Goal: Information Seeking & Learning: Check status

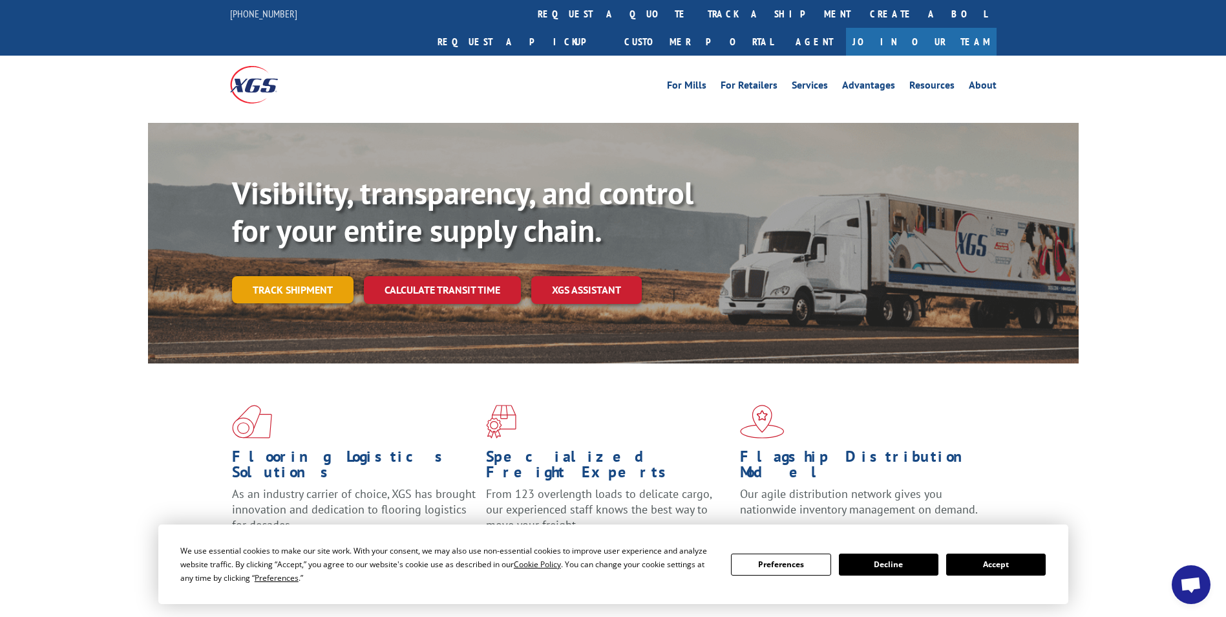
click at [292, 276] on link "Track shipment" at bounding box center [293, 289] width 122 height 27
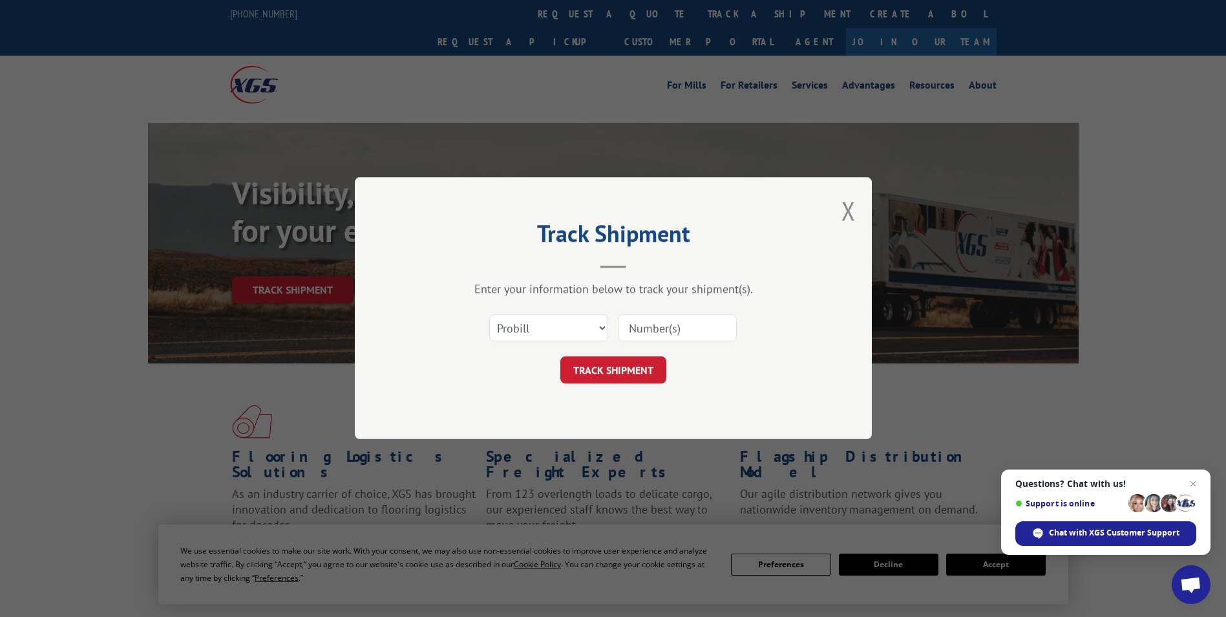
click at [702, 324] on input at bounding box center [677, 328] width 119 height 27
type input "001977051"
click button "TRACK SHIPMENT" at bounding box center [613, 370] width 106 height 27
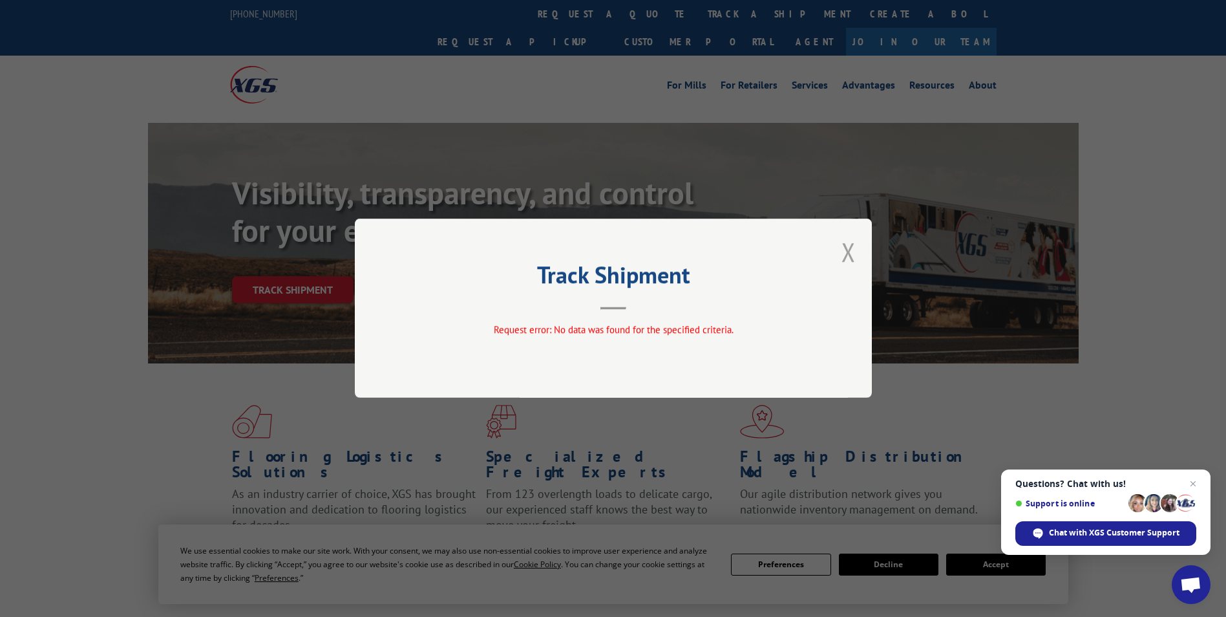
click at [846, 255] on button "Close modal" at bounding box center [849, 252] width 14 height 34
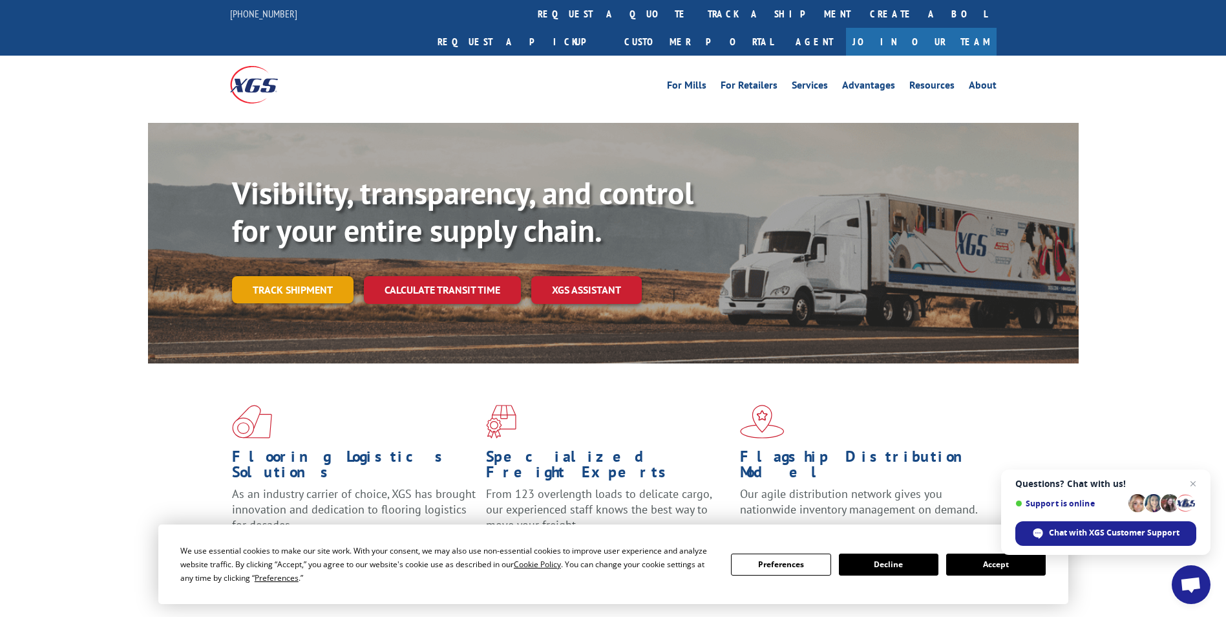
click at [301, 276] on link "Track shipment" at bounding box center [293, 289] width 122 height 27
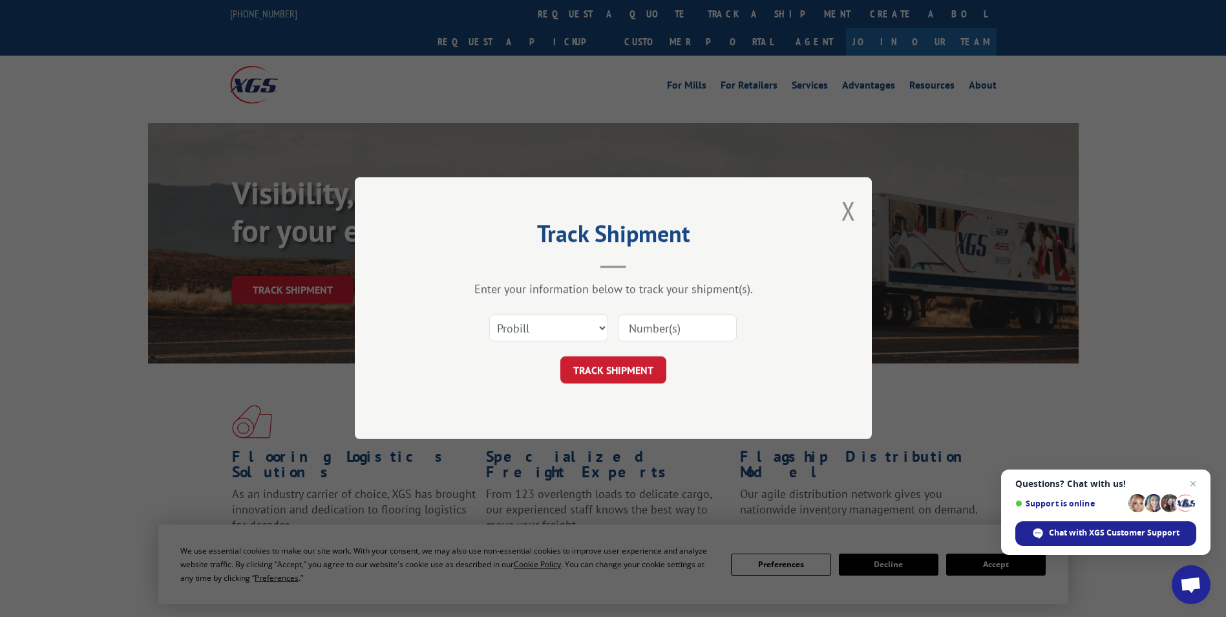
click at [669, 332] on input at bounding box center [677, 328] width 119 height 27
type input "1977051"
click button "TRACK SHIPMENT" at bounding box center [613, 370] width 106 height 27
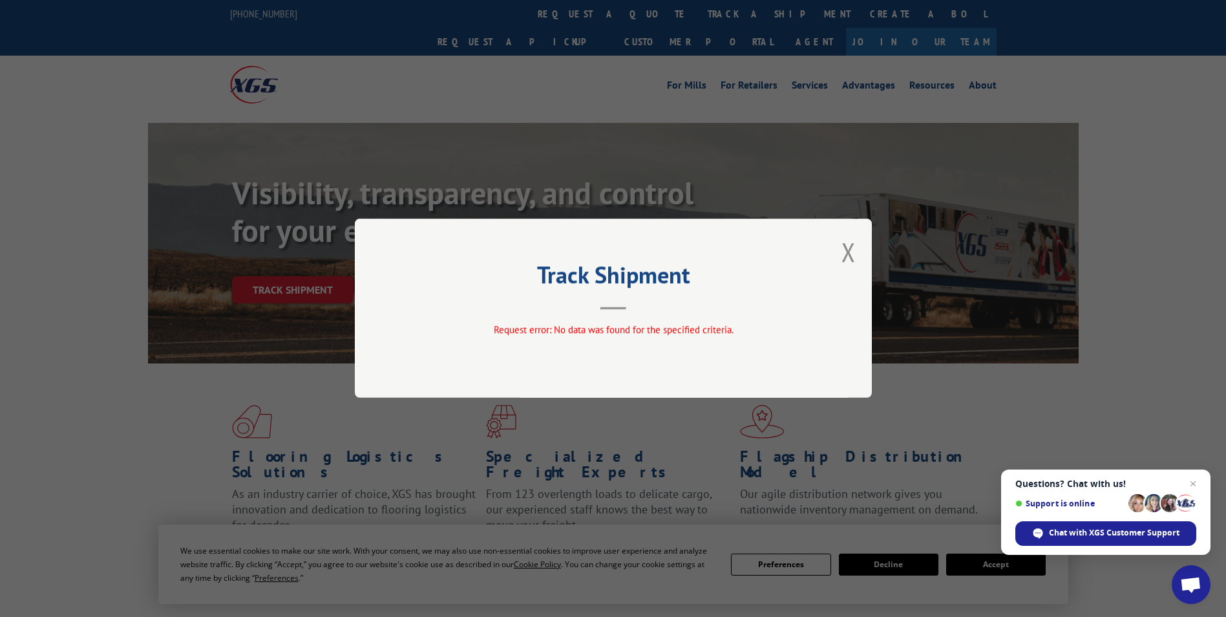
click at [863, 251] on div "Track Shipment Request error: No data was found for the specified criteria." at bounding box center [613, 308] width 517 height 179
click at [849, 253] on button "Close modal" at bounding box center [849, 252] width 14 height 34
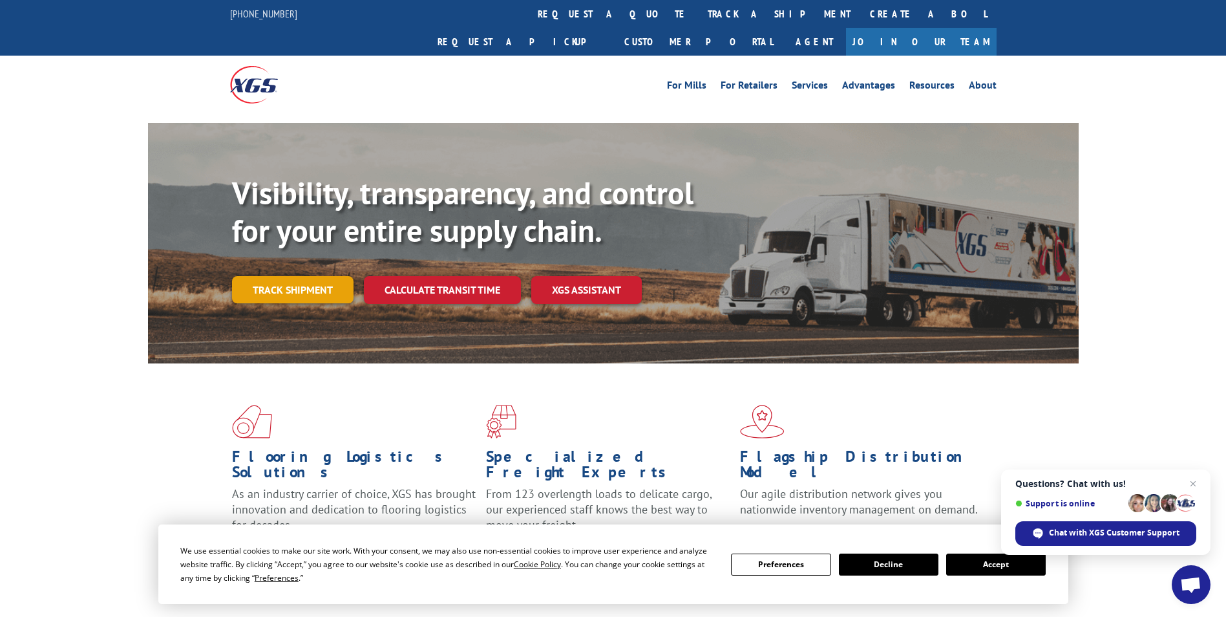
click at [275, 276] on link "Track shipment" at bounding box center [293, 289] width 122 height 27
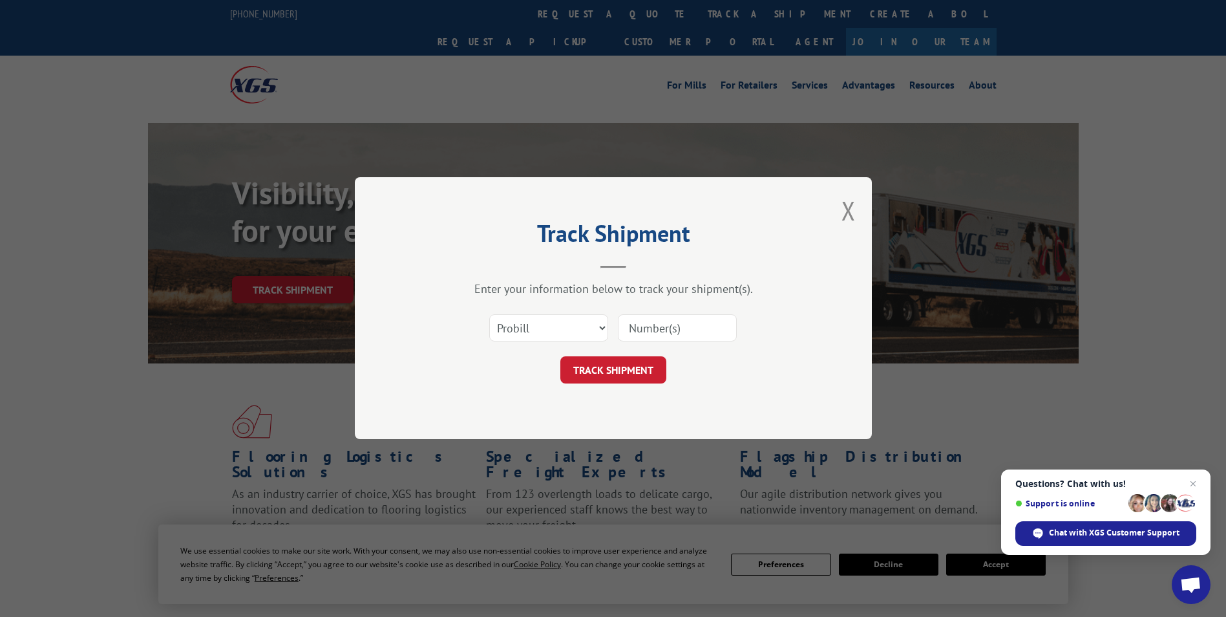
click at [661, 326] on input at bounding box center [677, 328] width 119 height 27
type input "12957992"
click button "TRACK SHIPMENT" at bounding box center [613, 370] width 106 height 27
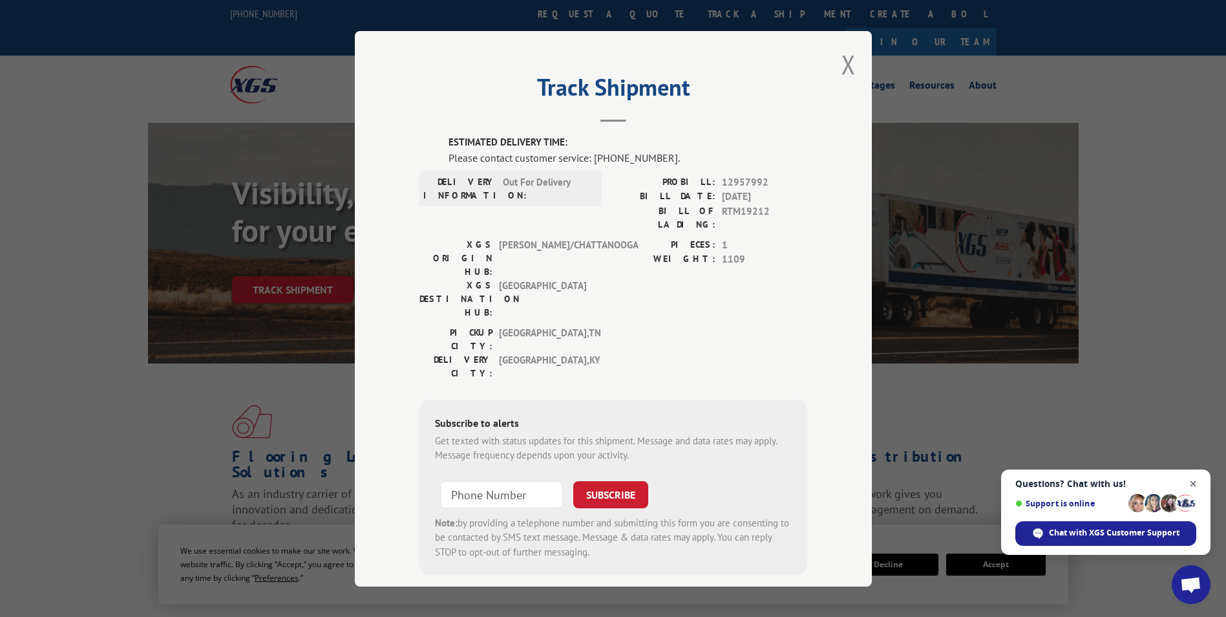
click at [1195, 482] on span "Close chat" at bounding box center [1194, 484] width 16 height 16
